Goal: Share content

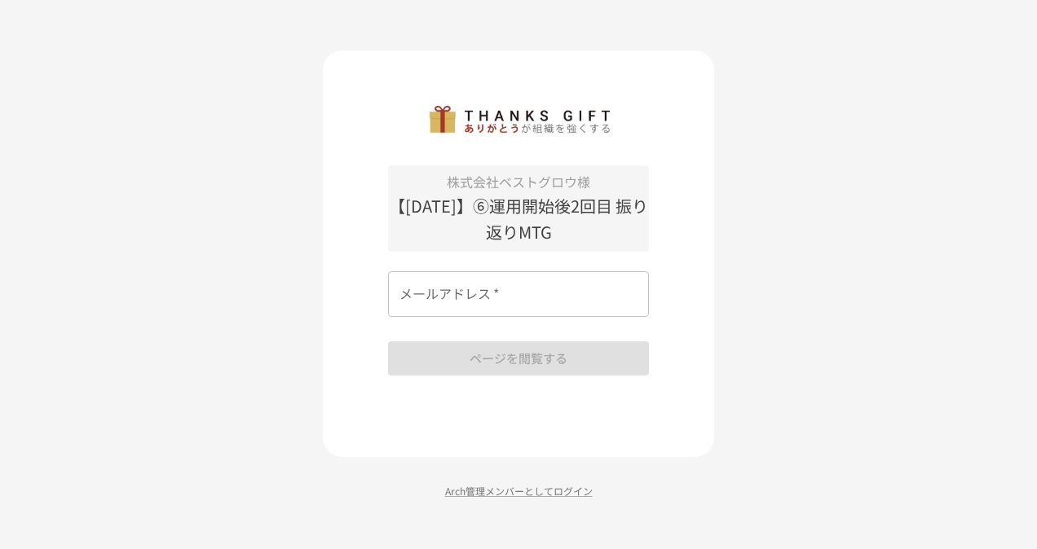
click at [435, 313] on input "メールアドレス   *" at bounding box center [518, 294] width 261 height 46
type input "**********"
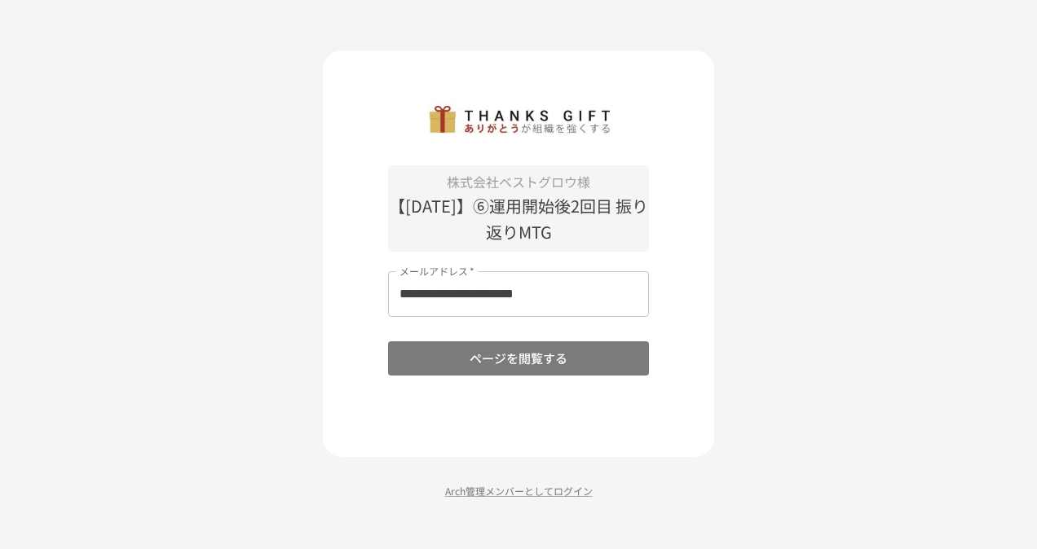
click at [451, 360] on button "ページを閲覧する" at bounding box center [518, 359] width 261 height 34
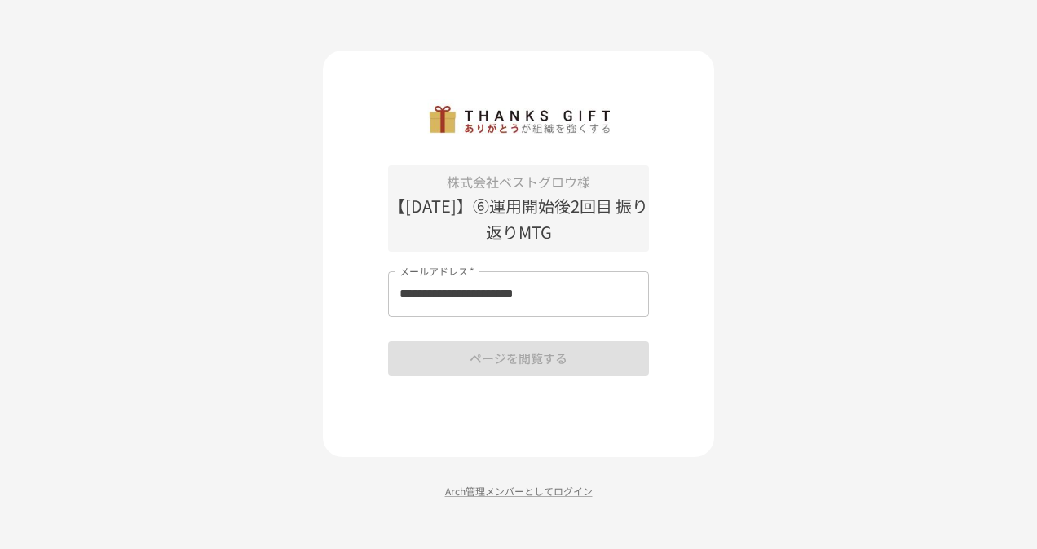
click at [813, 307] on div "**********" at bounding box center [518, 274] width 1037 height 549
click at [502, 359] on div "**********" at bounding box center [518, 270] width 261 height 210
click at [597, 298] on input "**********" at bounding box center [518, 294] width 261 height 46
click at [510, 359] on div "**********" at bounding box center [518, 270] width 261 height 210
click at [589, 301] on input "**********" at bounding box center [518, 294] width 261 height 46
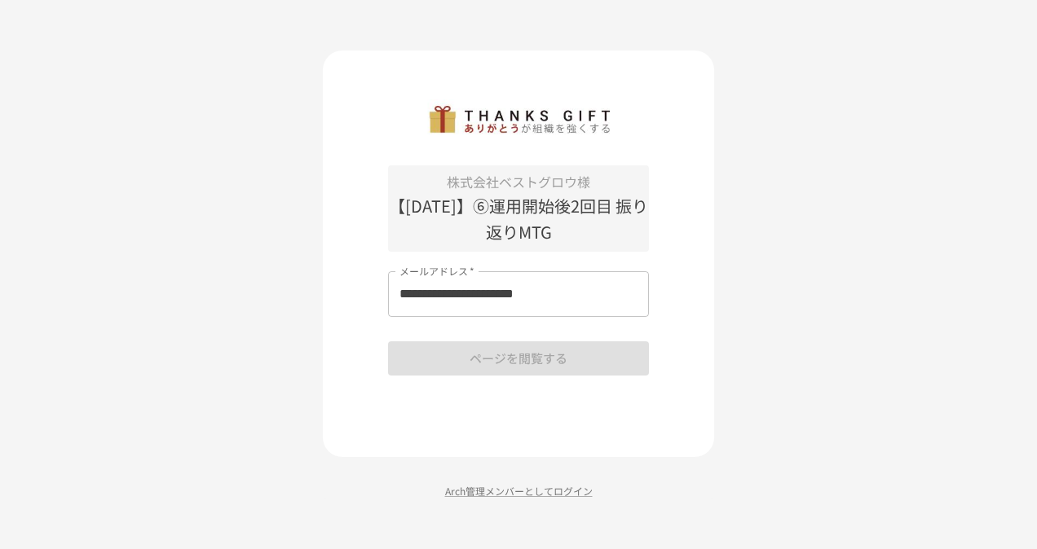
click at [510, 364] on div "**********" at bounding box center [518, 270] width 261 height 210
click at [509, 364] on div "**********" at bounding box center [518, 270] width 261 height 210
click at [463, 287] on input "メールアドレス   *" at bounding box center [518, 294] width 261 height 46
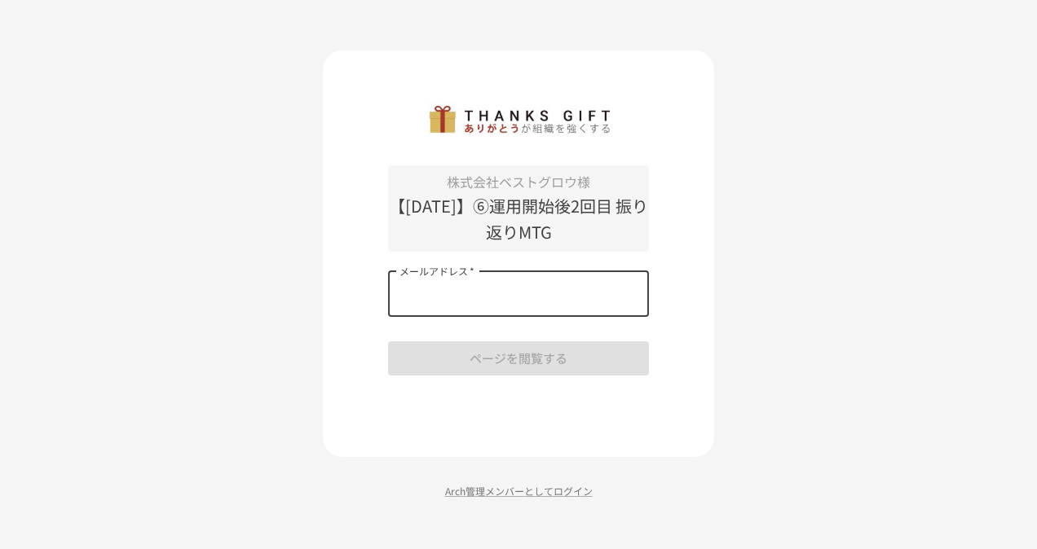
type input "**********"
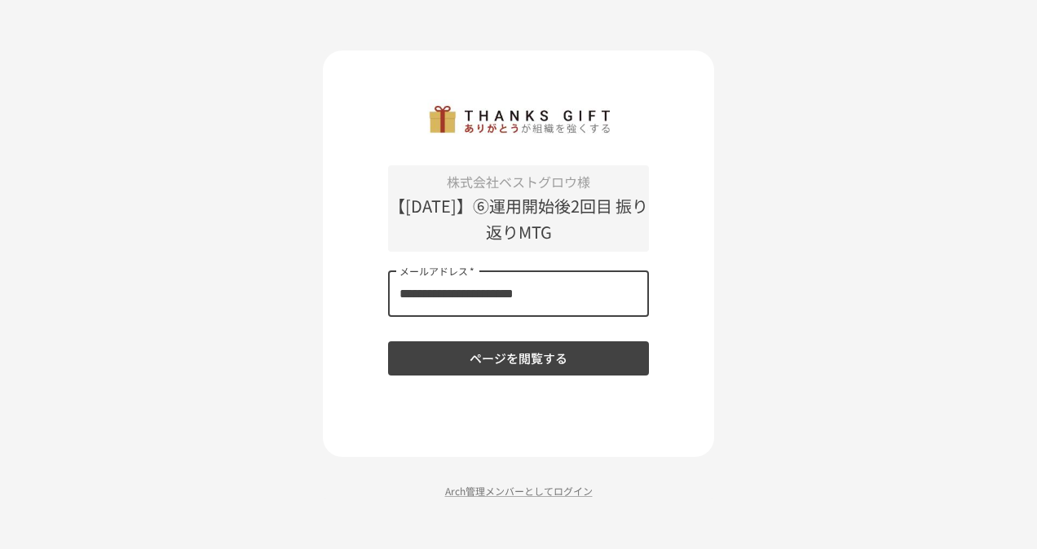
click at [479, 359] on button "ページを閲覧する" at bounding box center [518, 359] width 261 height 34
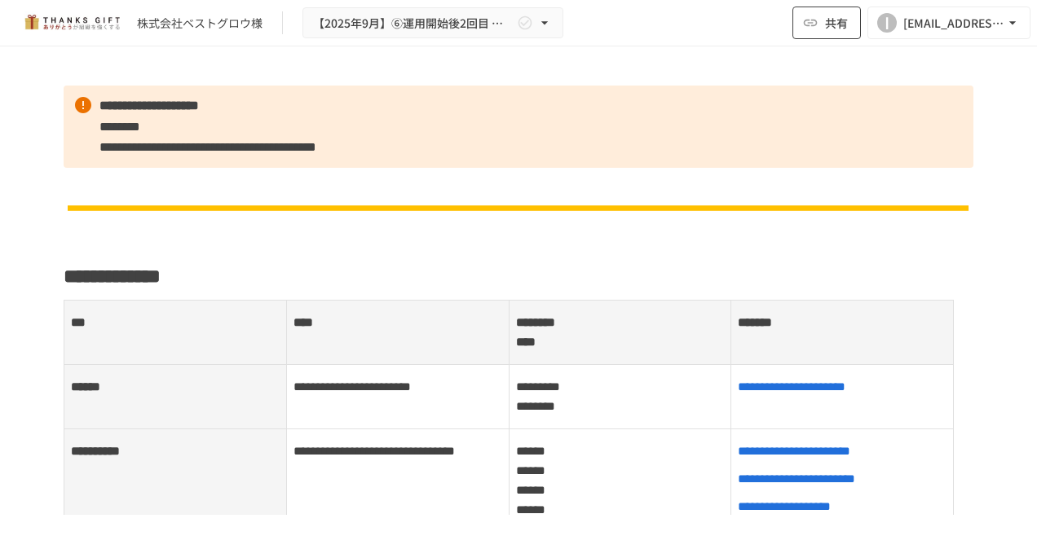
click at [834, 26] on span "共有" at bounding box center [836, 23] width 23 height 18
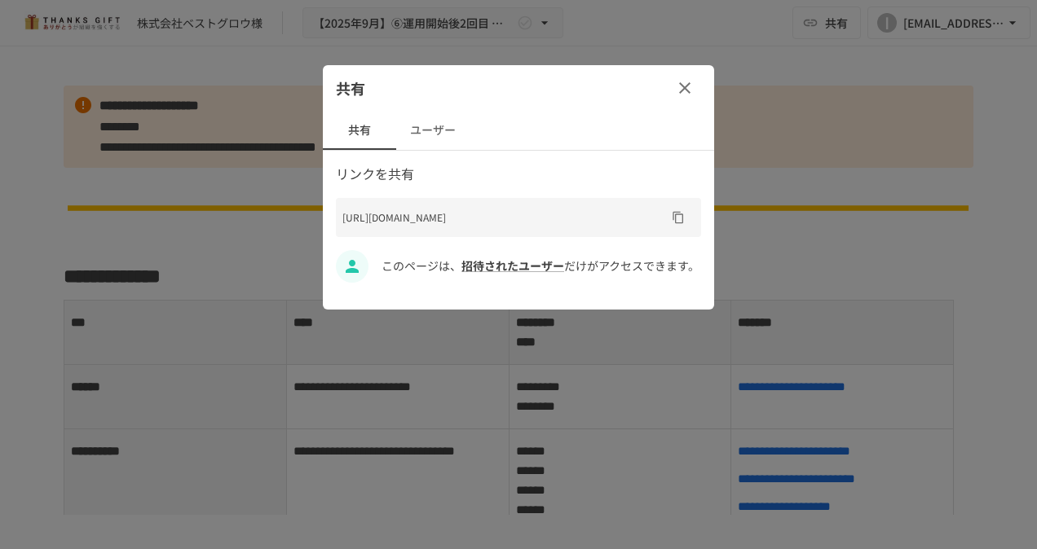
click at [688, 90] on icon "button" at bounding box center [684, 87] width 11 height 11
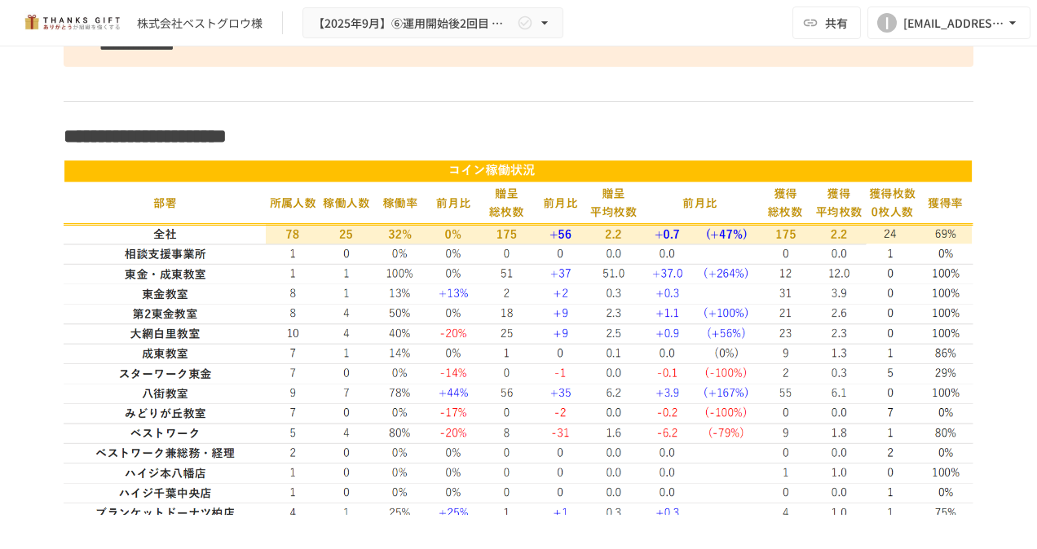
scroll to position [2853, 0]
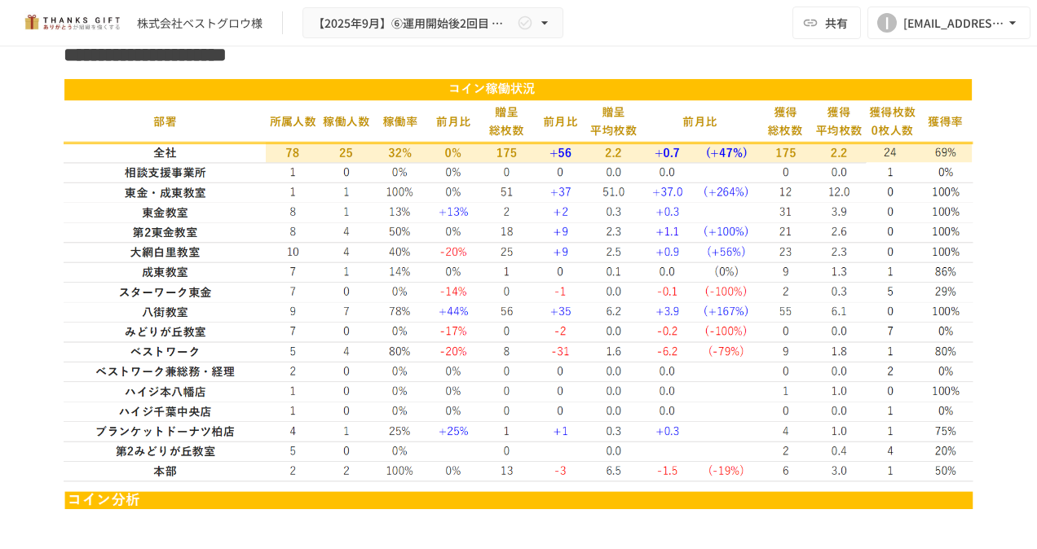
drag, startPoint x: 597, startPoint y: 230, endPoint x: 522, endPoint y: 280, distance: 90.0
click at [522, 280] on img at bounding box center [519, 280] width 910 height 404
drag, startPoint x: 341, startPoint y: 153, endPoint x: 711, endPoint y: 168, distance: 370.4
click at [714, 169] on img at bounding box center [519, 280] width 910 height 404
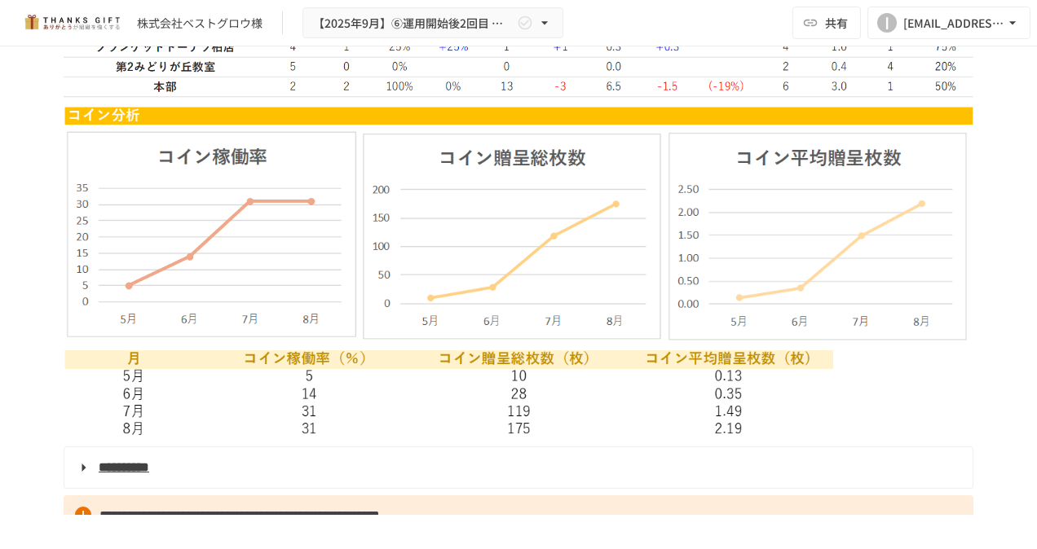
scroll to position [3261, 0]
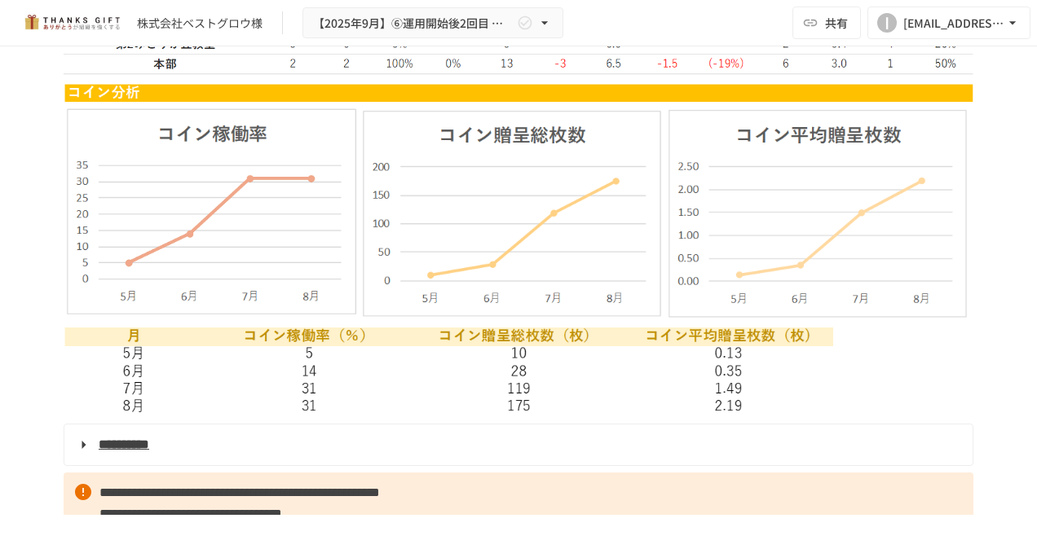
drag, startPoint x: 610, startPoint y: 318, endPoint x: 886, endPoint y: 339, distance: 277.2
click at [886, 339] on img at bounding box center [519, 249] width 910 height 333
drag, startPoint x: 701, startPoint y: 218, endPoint x: 569, endPoint y: 220, distance: 132.1
click at [569, 220] on img at bounding box center [519, 249] width 910 height 333
drag, startPoint x: 519, startPoint y: 191, endPoint x: 349, endPoint y: 237, distance: 176.6
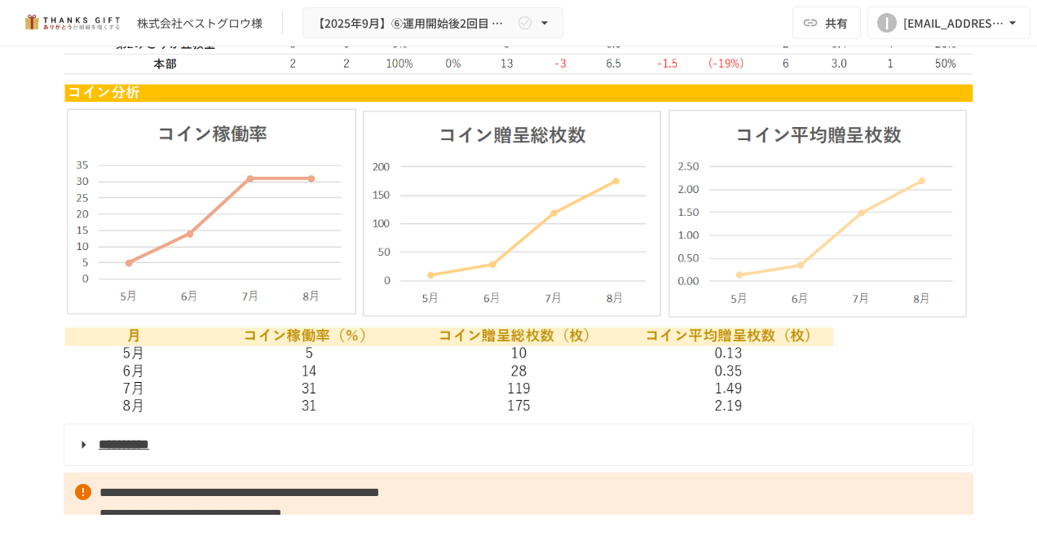
click at [349, 237] on img at bounding box center [519, 249] width 910 height 333
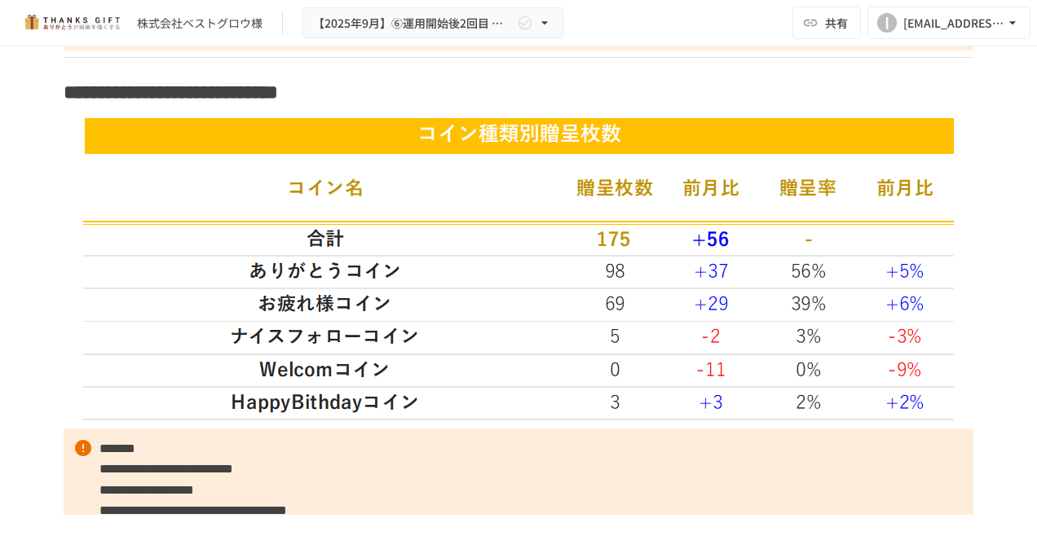
scroll to position [3750, 0]
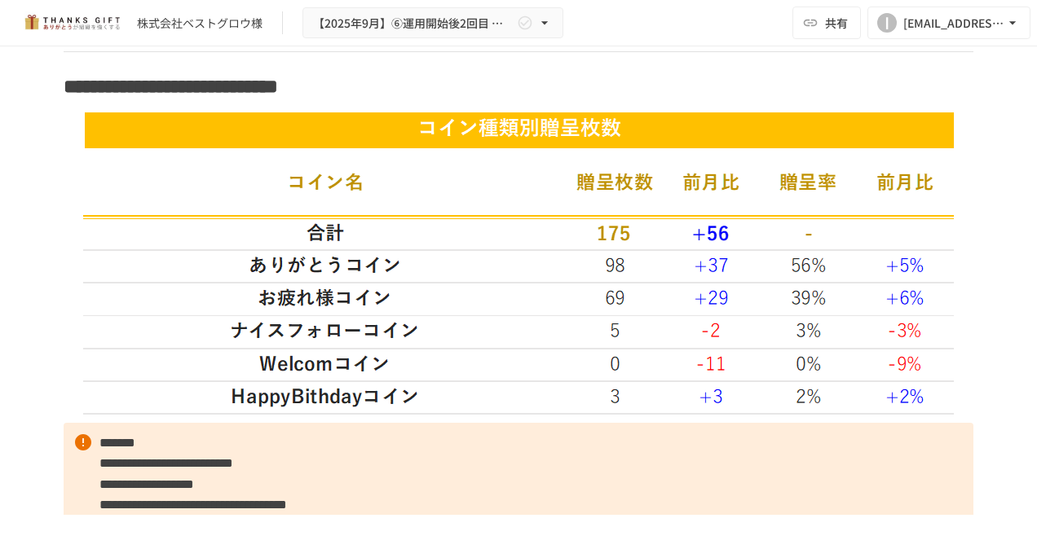
drag, startPoint x: 531, startPoint y: 183, endPoint x: 662, endPoint y: 51, distance: 185.6
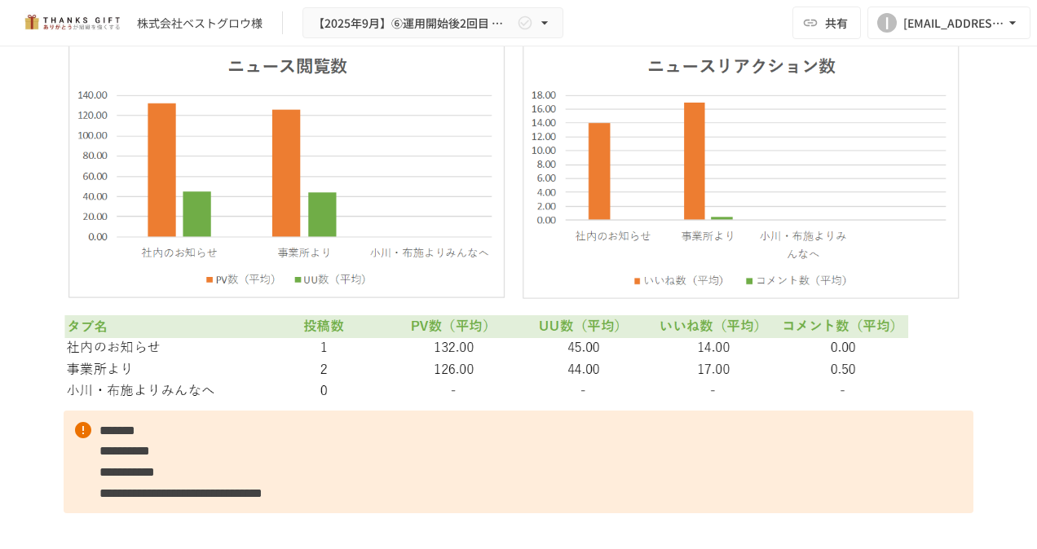
scroll to position [4728, 0]
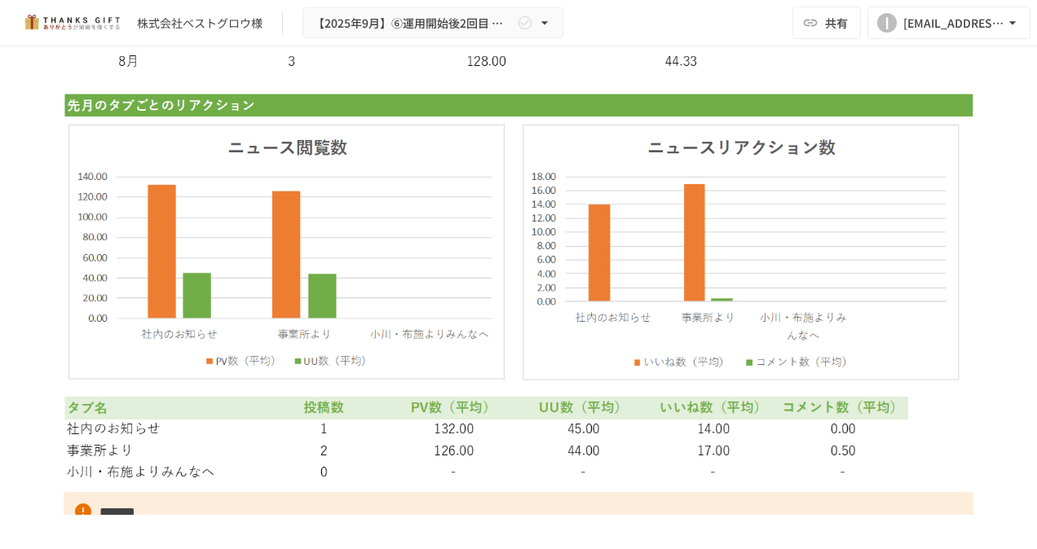
drag, startPoint x: 399, startPoint y: 307, endPoint x: 479, endPoint y: 202, distance: 131.4
click at [479, 202] on img at bounding box center [519, 73] width 910 height 823
click at [610, 68] on img at bounding box center [519, 73] width 910 height 823
click at [786, 65] on img at bounding box center [519, 73] width 910 height 823
drag, startPoint x: 787, startPoint y: 64, endPoint x: 745, endPoint y: 50, distance: 44.6
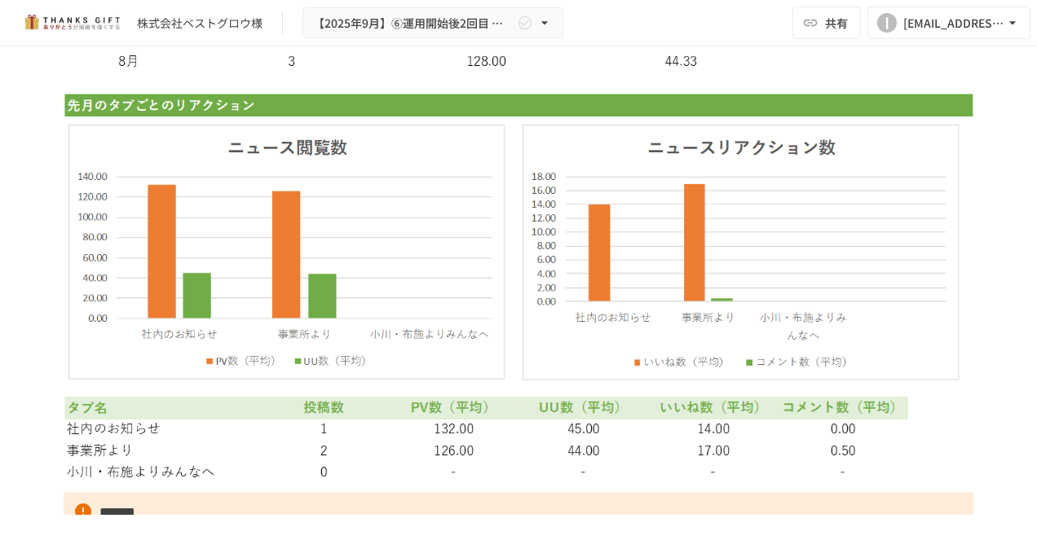
click at [745, 50] on img at bounding box center [519, 73] width 910 height 823
drag, startPoint x: 740, startPoint y: 28, endPoint x: 690, endPoint y: 73, distance: 67.6
click at [690, 73] on img at bounding box center [519, 73] width 910 height 823
click at [677, 60] on img at bounding box center [519, 73] width 910 height 823
drag, startPoint x: 802, startPoint y: 30, endPoint x: 742, endPoint y: 67, distance: 70.6
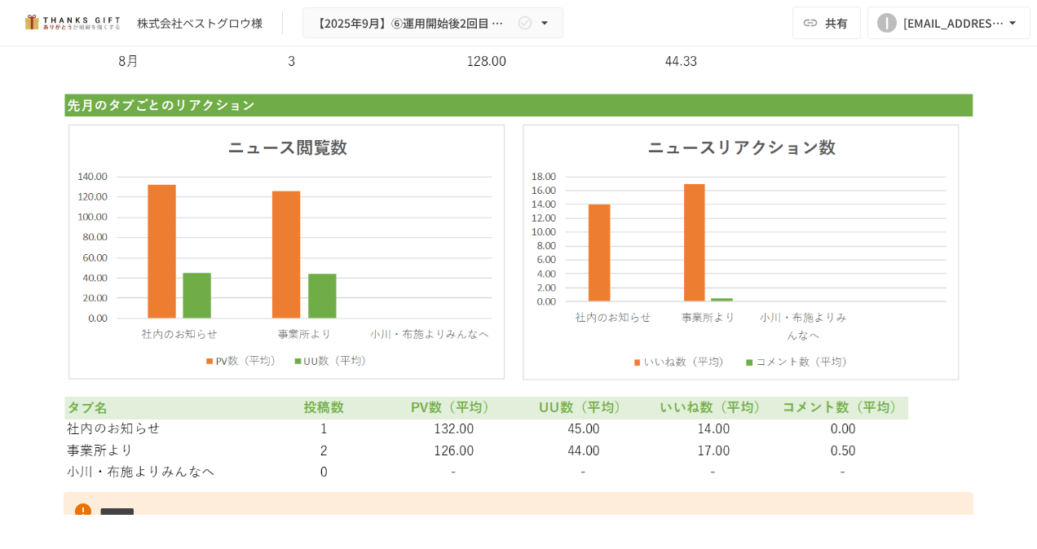
click at [742, 67] on img at bounding box center [519, 73] width 910 height 823
drag, startPoint x: 739, startPoint y: 66, endPoint x: 734, endPoint y: 52, distance: 14.4
click at [734, 52] on img at bounding box center [519, 73] width 910 height 823
click at [682, 101] on img at bounding box center [519, 73] width 910 height 823
drag, startPoint x: 683, startPoint y: 98, endPoint x: 722, endPoint y: 66, distance: 50.4
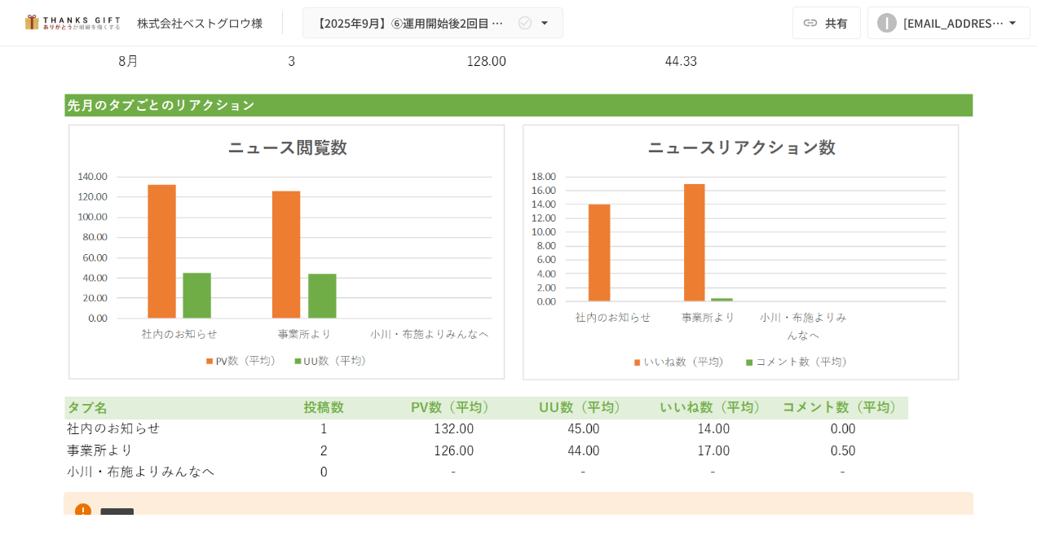
click at [724, 69] on img at bounding box center [519, 73] width 910 height 823
click at [822, 31] on button "共有" at bounding box center [826, 23] width 68 height 33
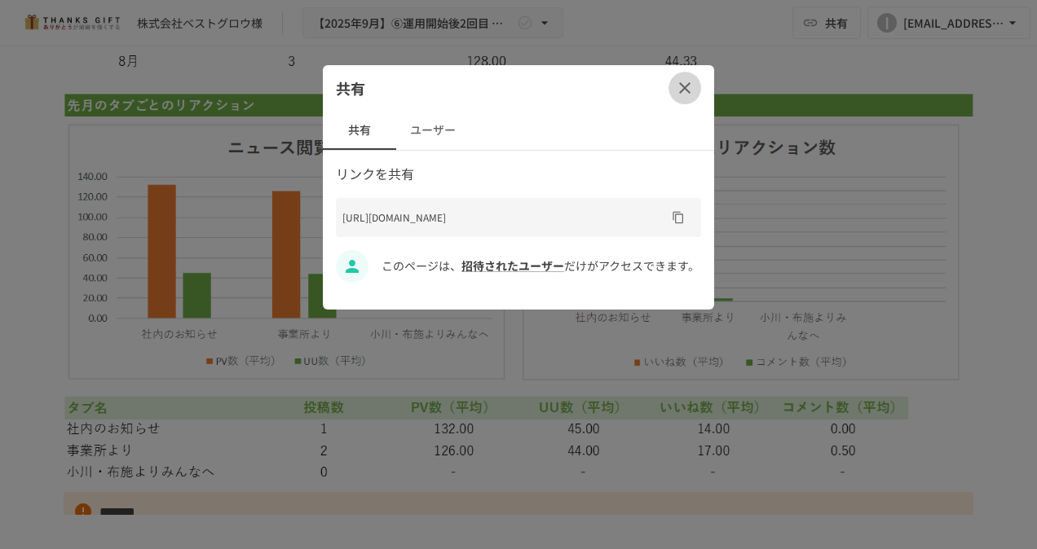
click at [693, 94] on icon "button" at bounding box center [685, 88] width 20 height 20
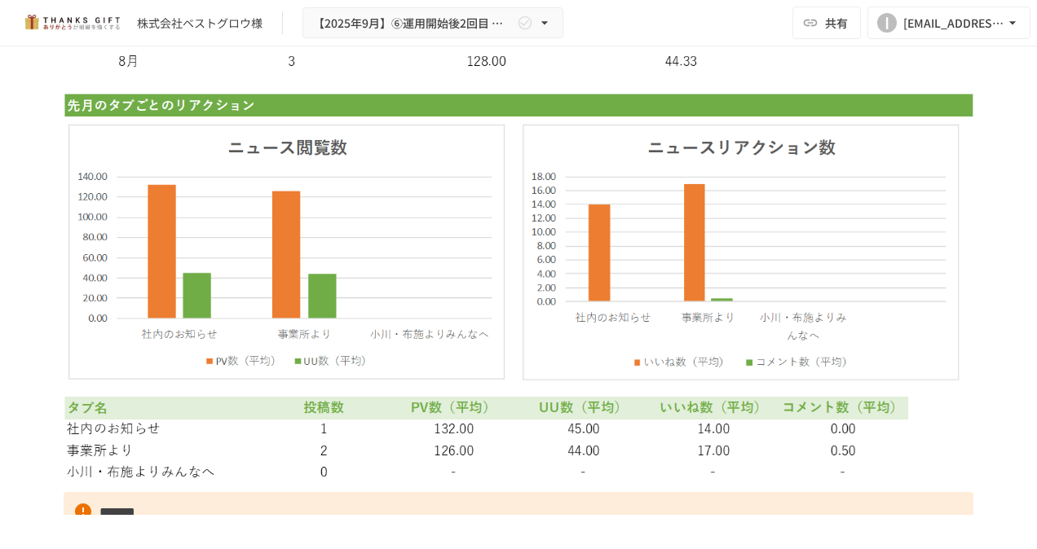
drag, startPoint x: 856, startPoint y: 59, endPoint x: 768, endPoint y: 70, distance: 88.8
click at [768, 72] on img at bounding box center [519, 73] width 910 height 823
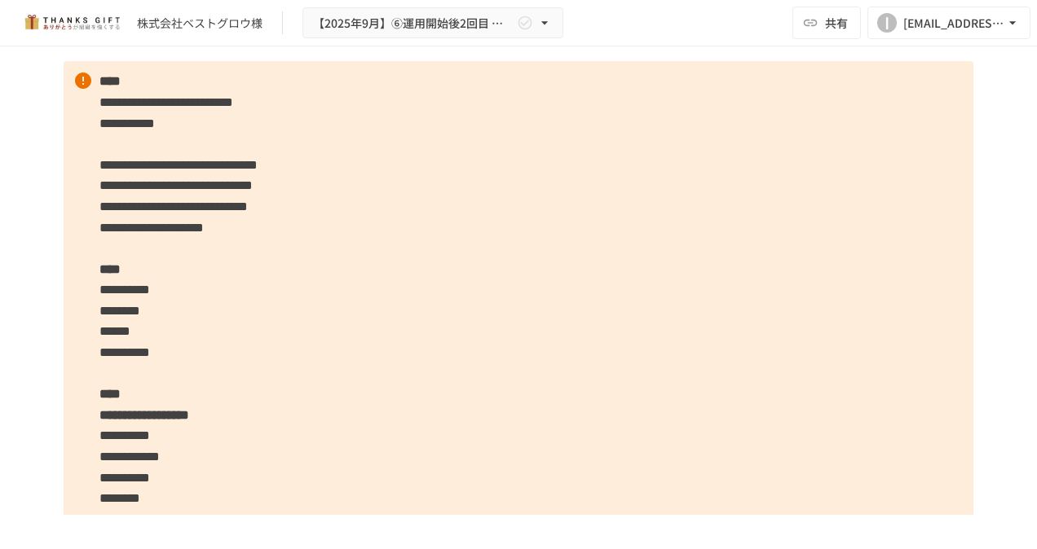
scroll to position [564, 0]
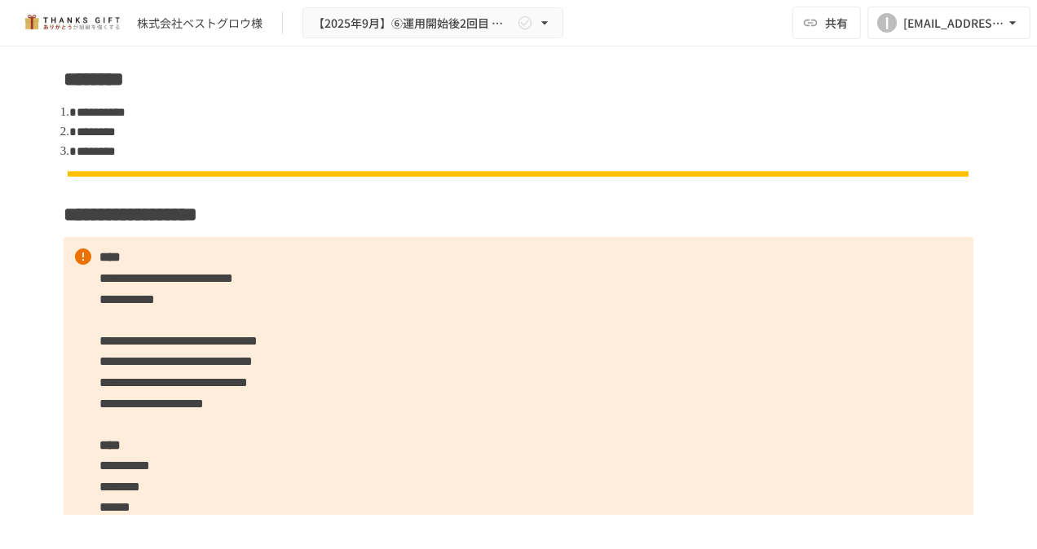
drag, startPoint x: 642, startPoint y: 23, endPoint x: 618, endPoint y: 26, distance: 23.9
click at [618, 26] on div "株式会社ベストグロウ様 【2025年9月】⑥運用開始後2回目 振り返りMTG 共有 I izumiarita0905@ozzio.jp" at bounding box center [518, 23] width 1037 height 46
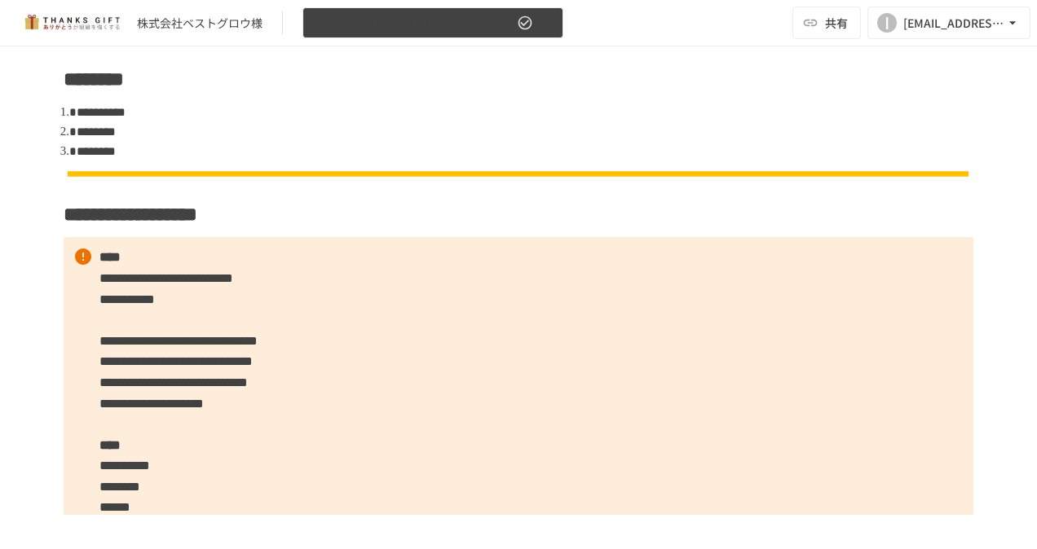
click at [547, 21] on icon "button" at bounding box center [544, 23] width 16 height 16
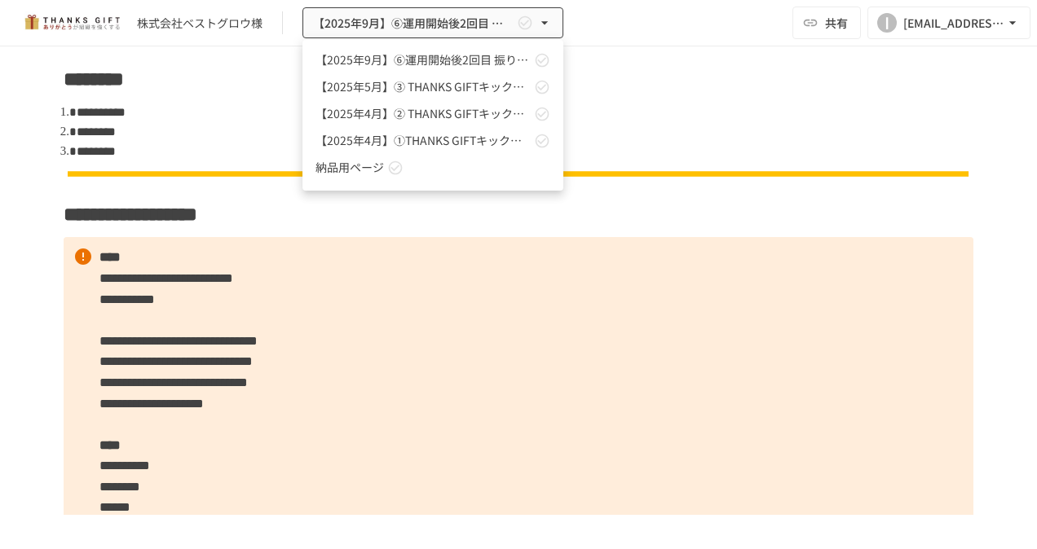
click at [644, 86] on div at bounding box center [518, 274] width 1037 height 549
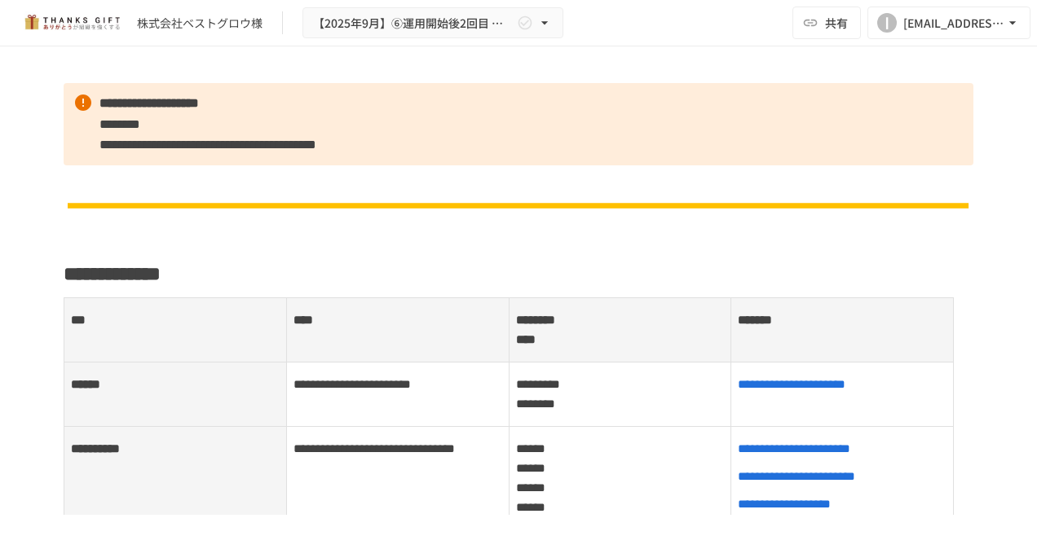
scroll to position [0, 0]
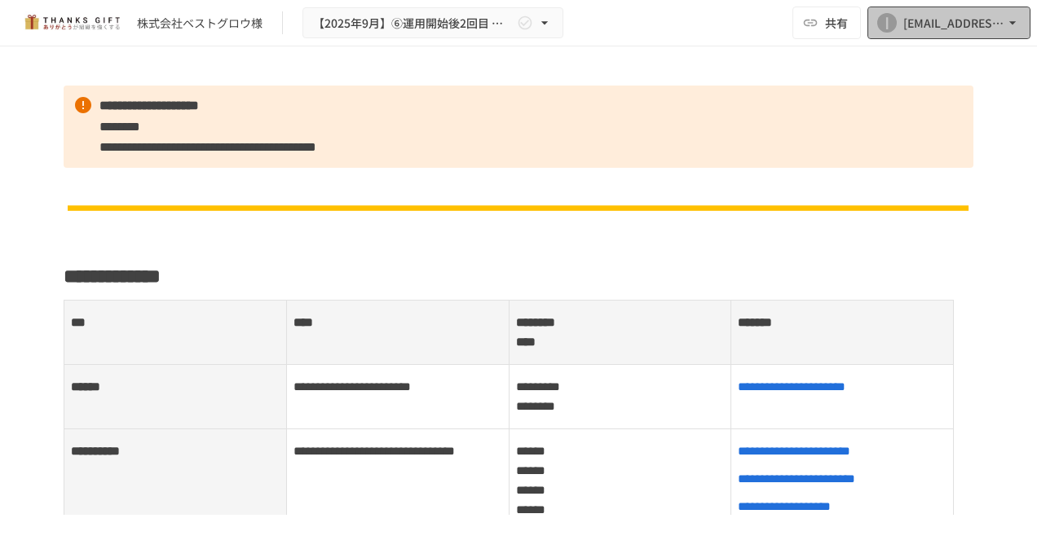
click at [1019, 28] on icon "button" at bounding box center [1012, 23] width 16 height 16
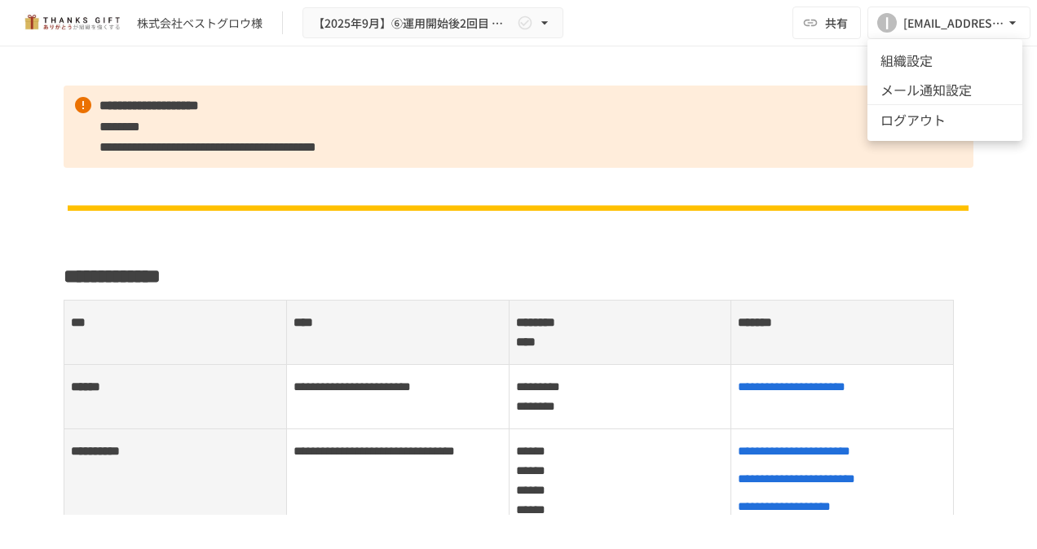
click at [1012, 31] on div at bounding box center [518, 274] width 1037 height 549
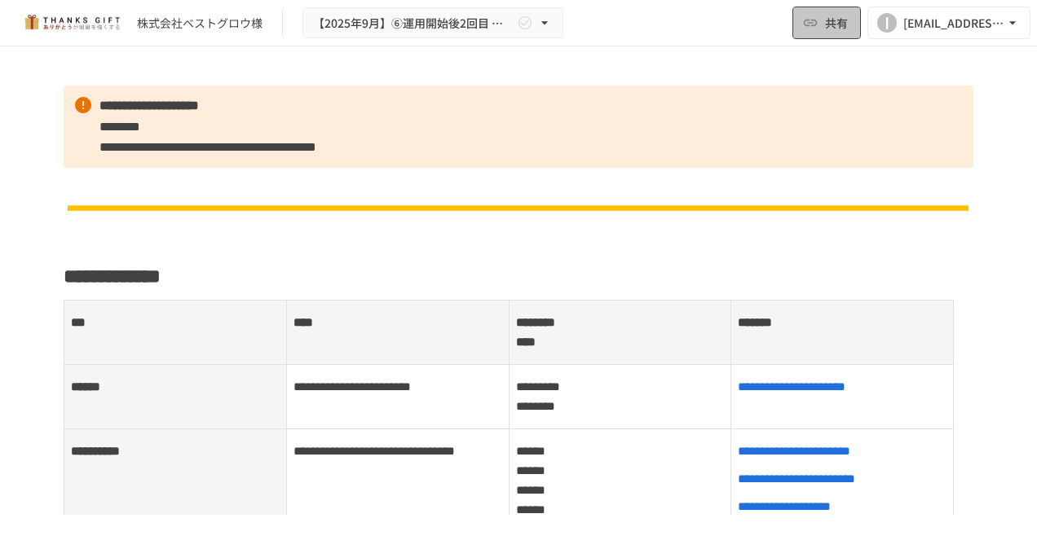
click at [827, 23] on span "共有" at bounding box center [836, 23] width 23 height 18
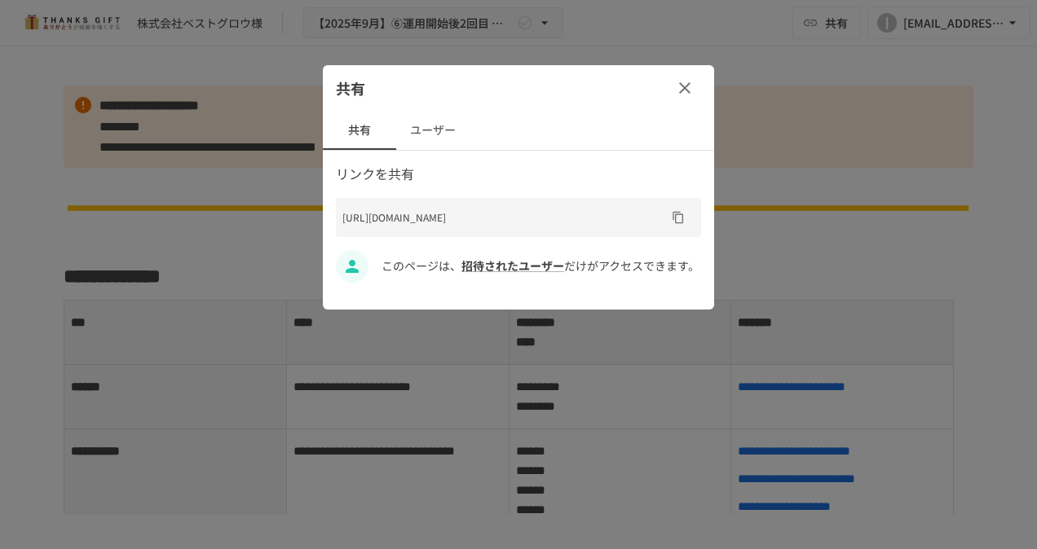
click at [682, 86] on icon "button" at bounding box center [684, 87] width 11 height 11
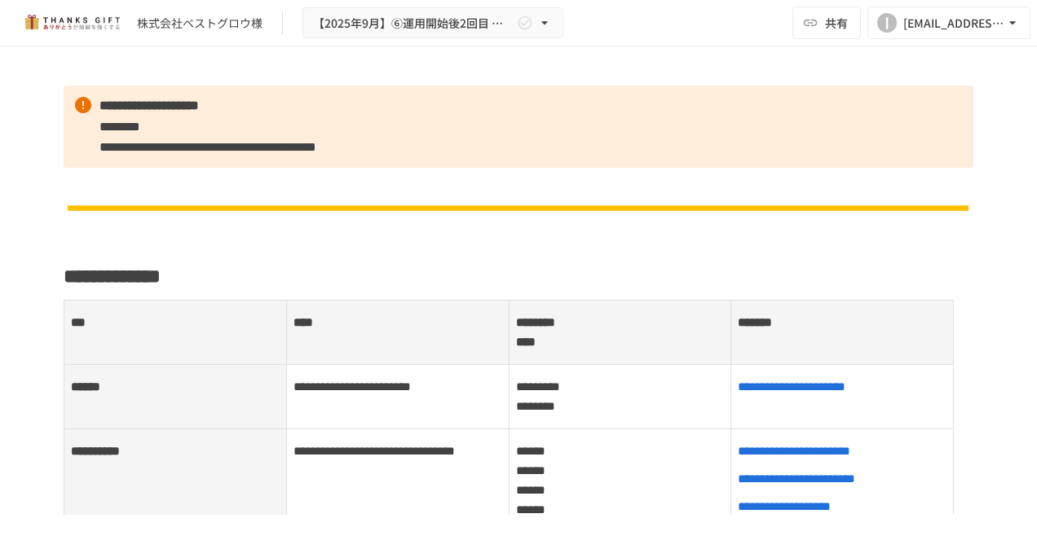
click at [193, 26] on div "株式会社ベストグロウ様" at bounding box center [200, 23] width 126 height 17
click at [187, 24] on div "株式会社ベストグロウ様" at bounding box center [200, 23] width 126 height 17
